Goal: Information Seeking & Learning: Understand process/instructions

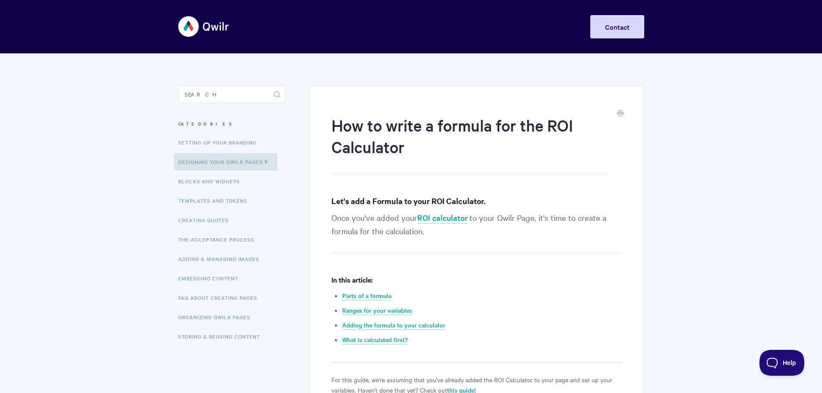
click at [205, 28] on img at bounding box center [203, 26] width 51 height 32
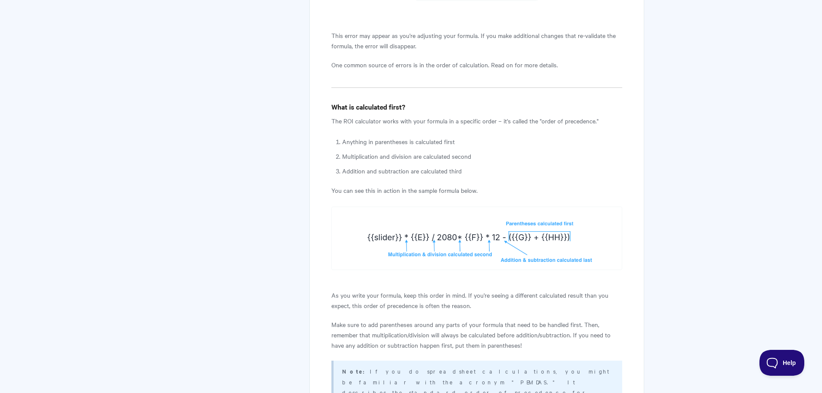
scroll to position [2979, 0]
